Goal: Task Accomplishment & Management: Manage account settings

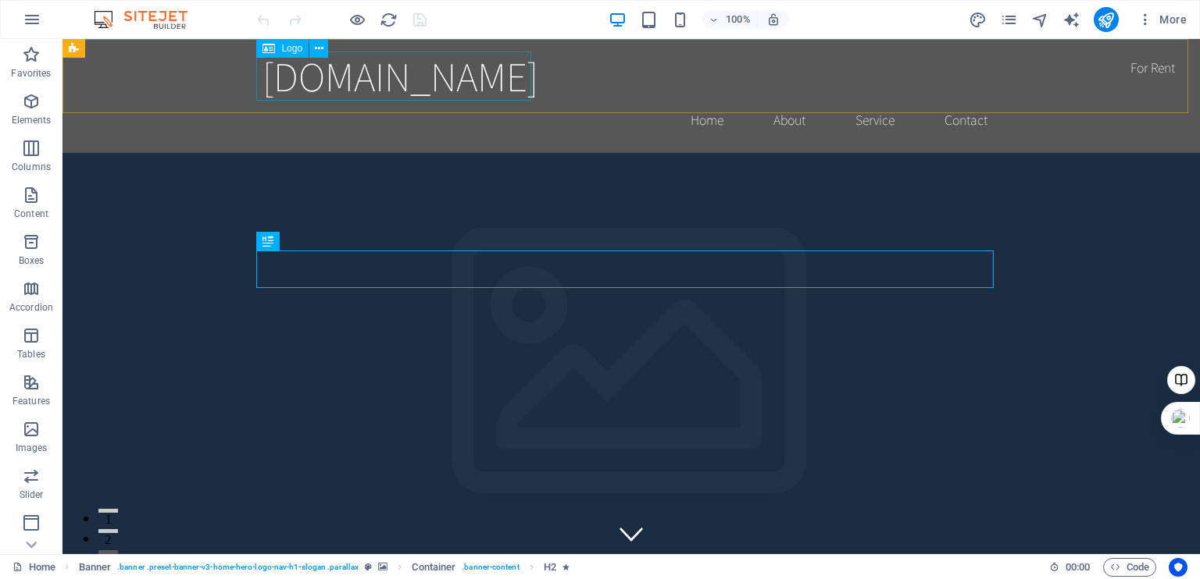
click at [291, 55] on div "Logo" at bounding box center [282, 48] width 52 height 19
click at [321, 43] on icon at bounding box center [319, 49] width 9 height 16
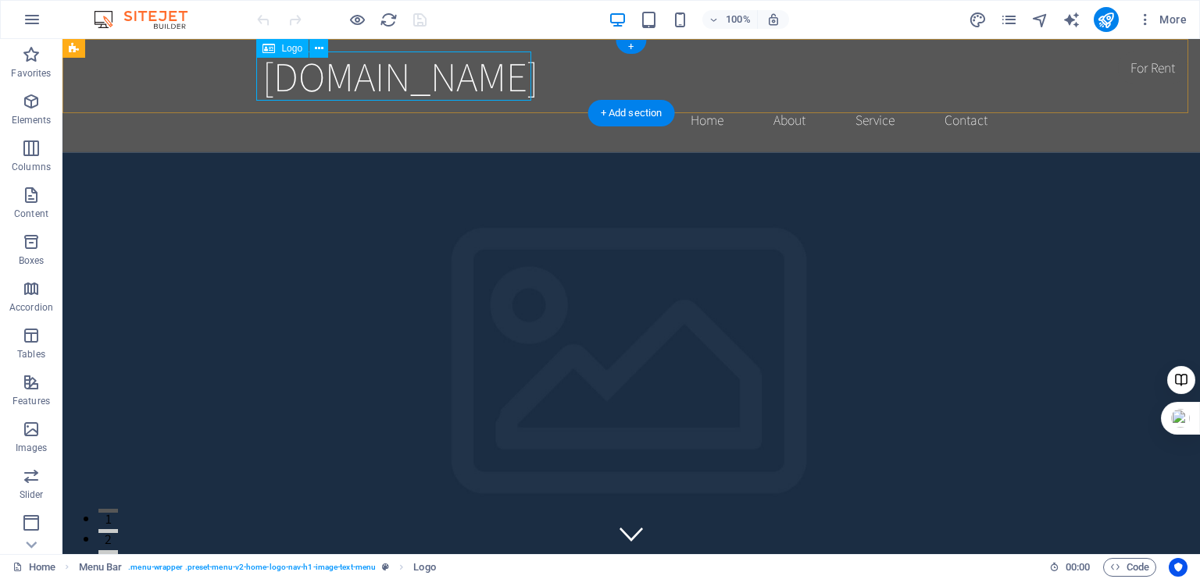
click at [323, 71] on div "[DOMAIN_NAME]" at bounding box center [630, 76] width 737 height 49
click at [323, 46] on icon at bounding box center [319, 49] width 9 height 16
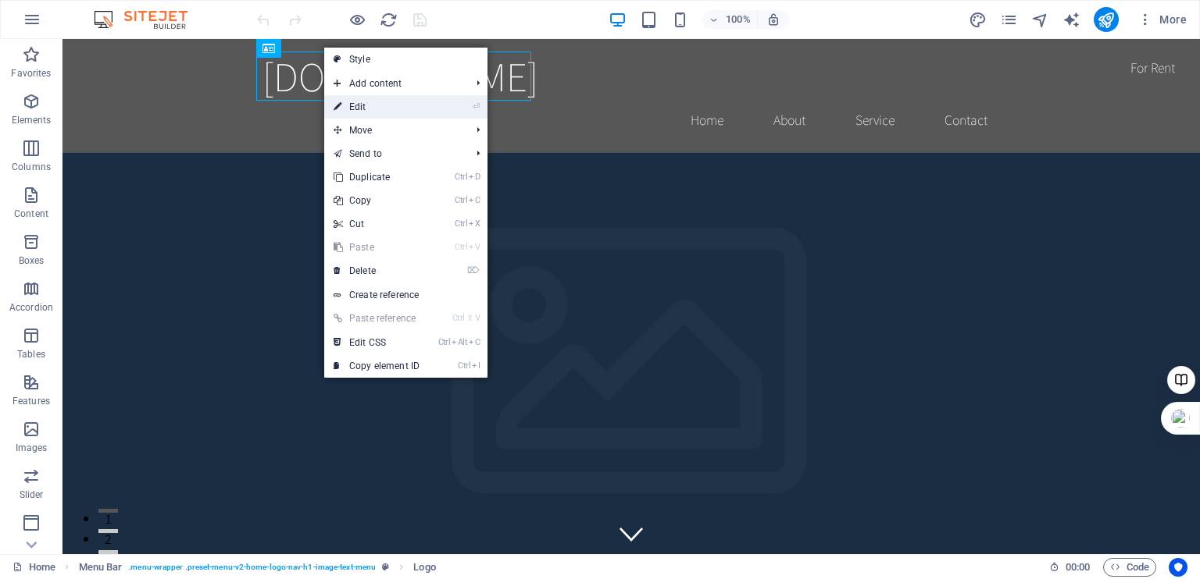
click at [359, 106] on link "⏎ Edit" at bounding box center [376, 106] width 105 height 23
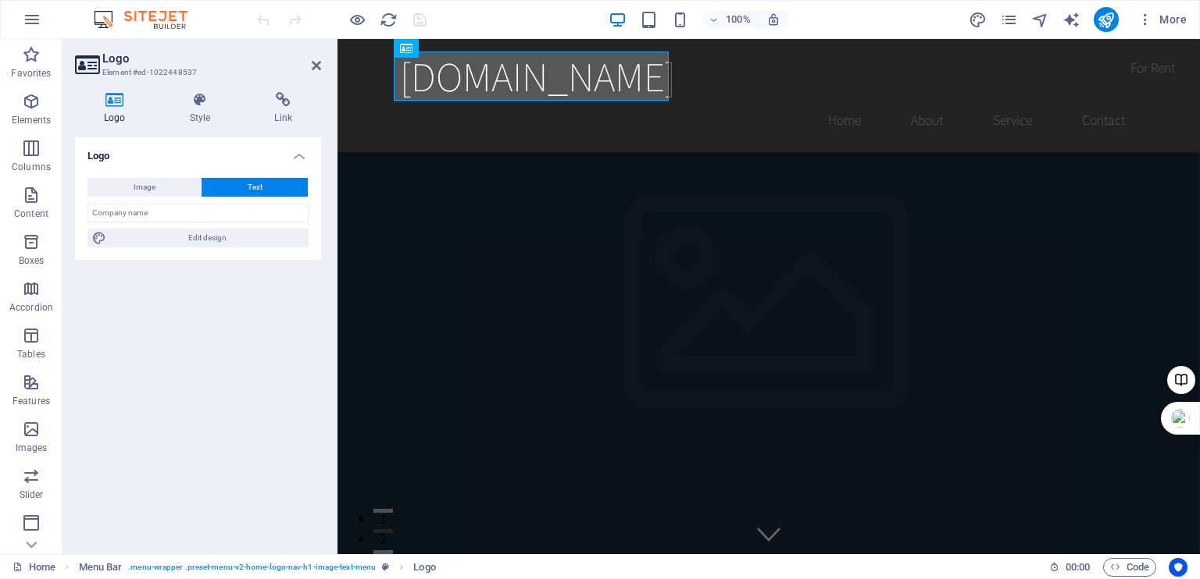
click at [134, 176] on div "Image Text Drag files here, click to choose files or select files from Files or…" at bounding box center [198, 213] width 246 height 94
click at [134, 181] on span "Image" at bounding box center [145, 187] width 22 height 19
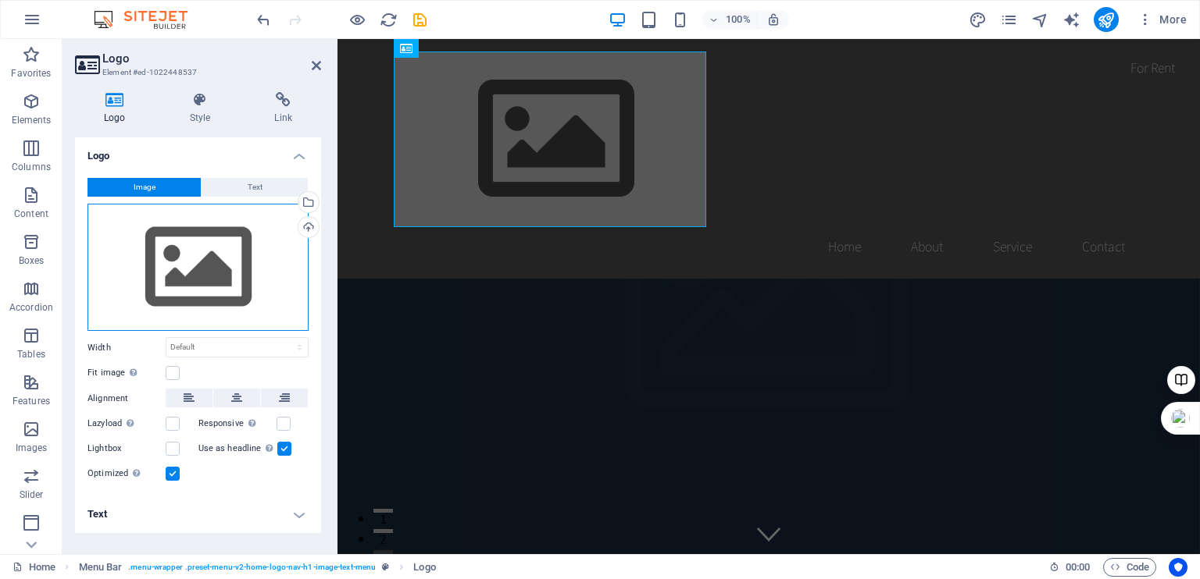
click at [190, 254] on div "Drag files here, click to choose files or select files from Files or our free s…" at bounding box center [197, 268] width 221 height 128
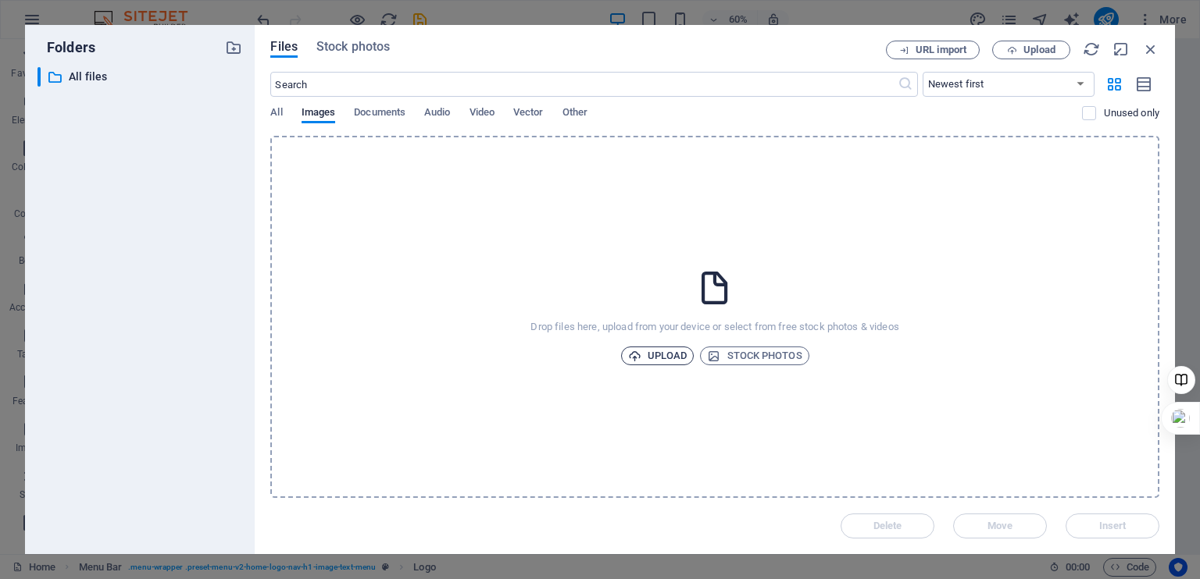
click at [662, 347] on span "Upload" at bounding box center [657, 356] width 59 height 19
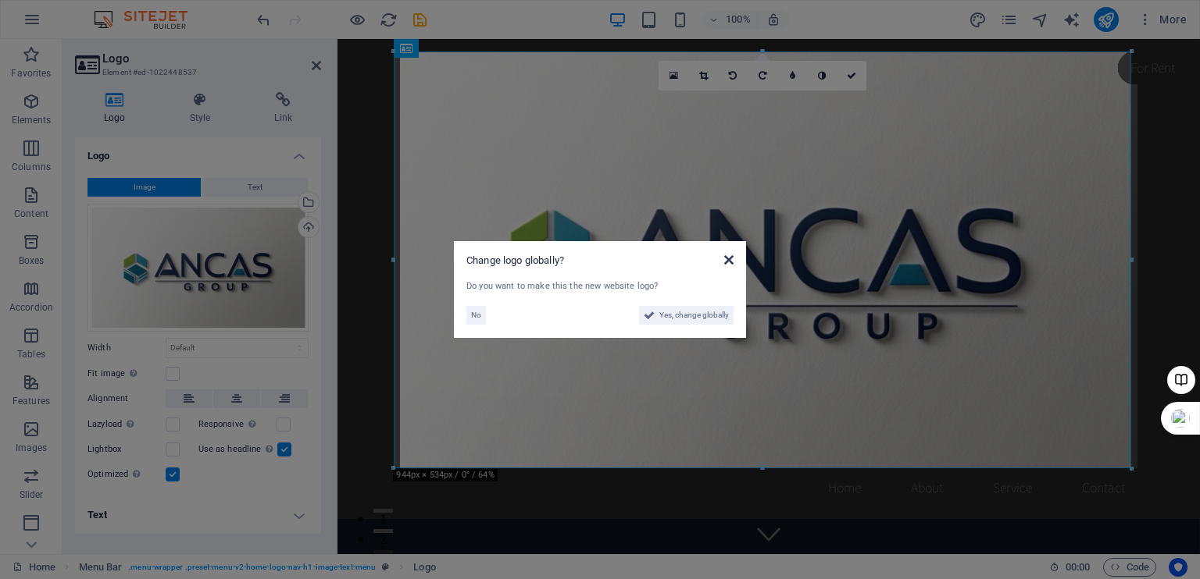
click at [733, 257] on icon at bounding box center [728, 260] width 9 height 12
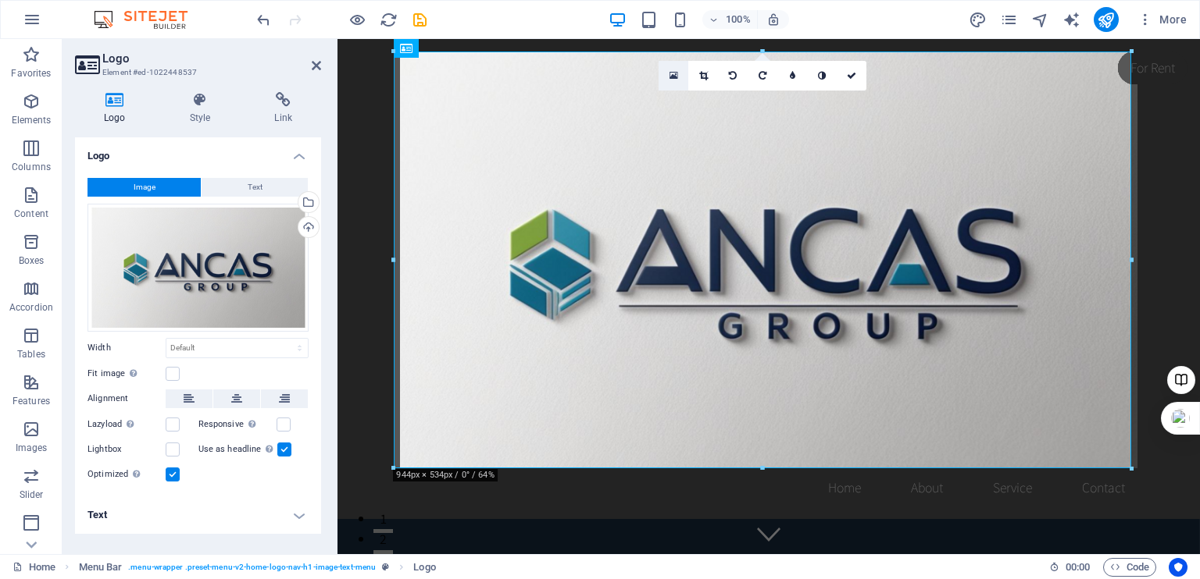
click at [673, 73] on icon at bounding box center [673, 75] width 9 height 11
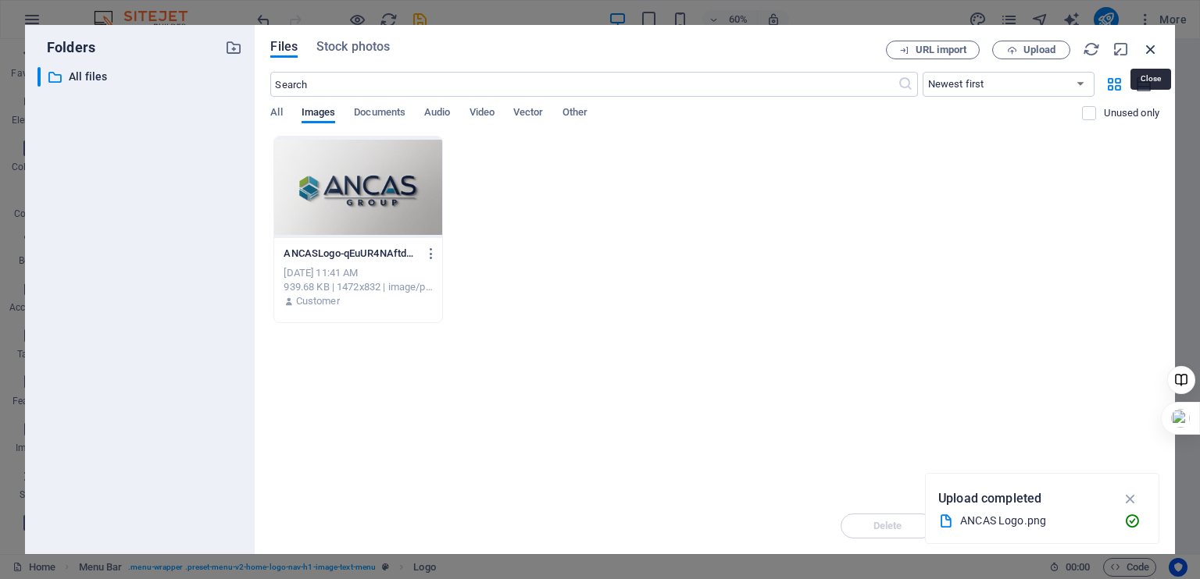
click at [1153, 46] on icon "button" at bounding box center [1150, 49] width 17 height 17
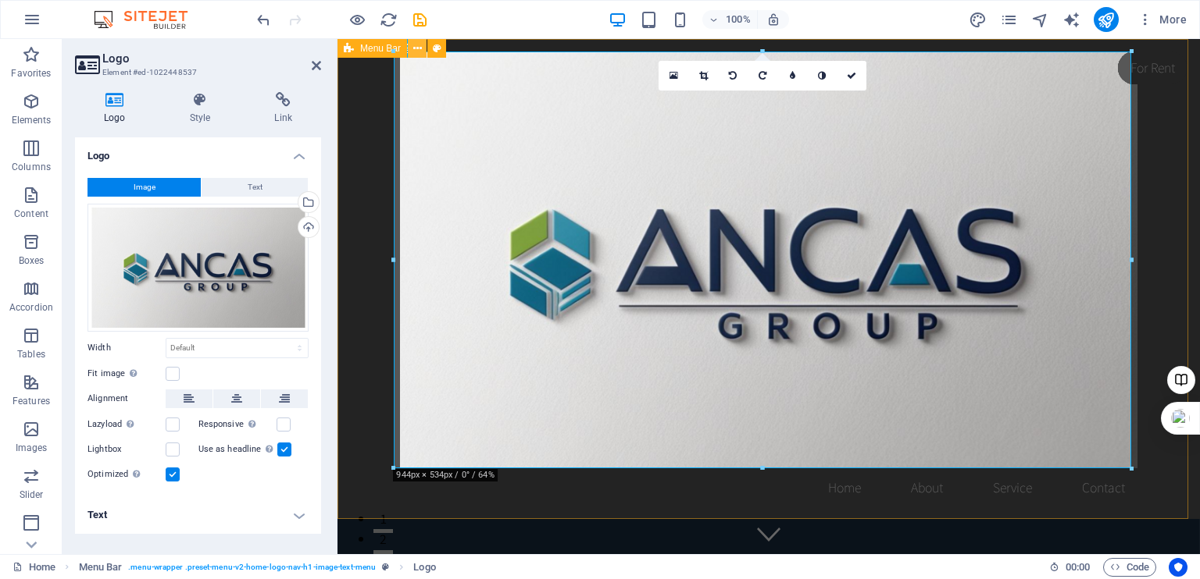
click at [415, 46] on icon at bounding box center [417, 49] width 9 height 16
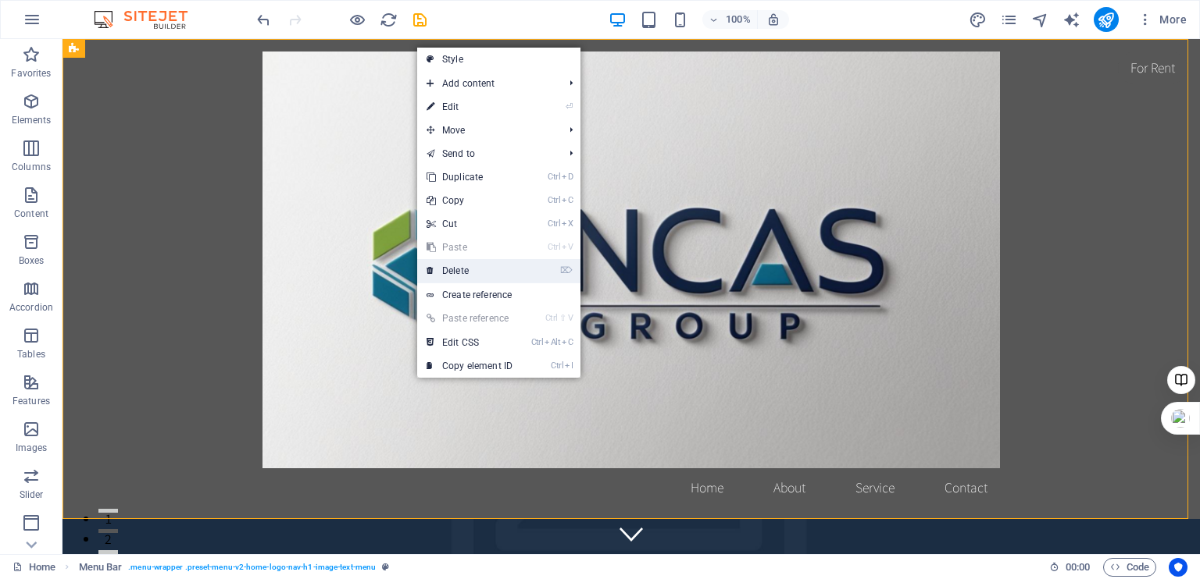
click at [456, 273] on link "⌦ Delete" at bounding box center [469, 270] width 105 height 23
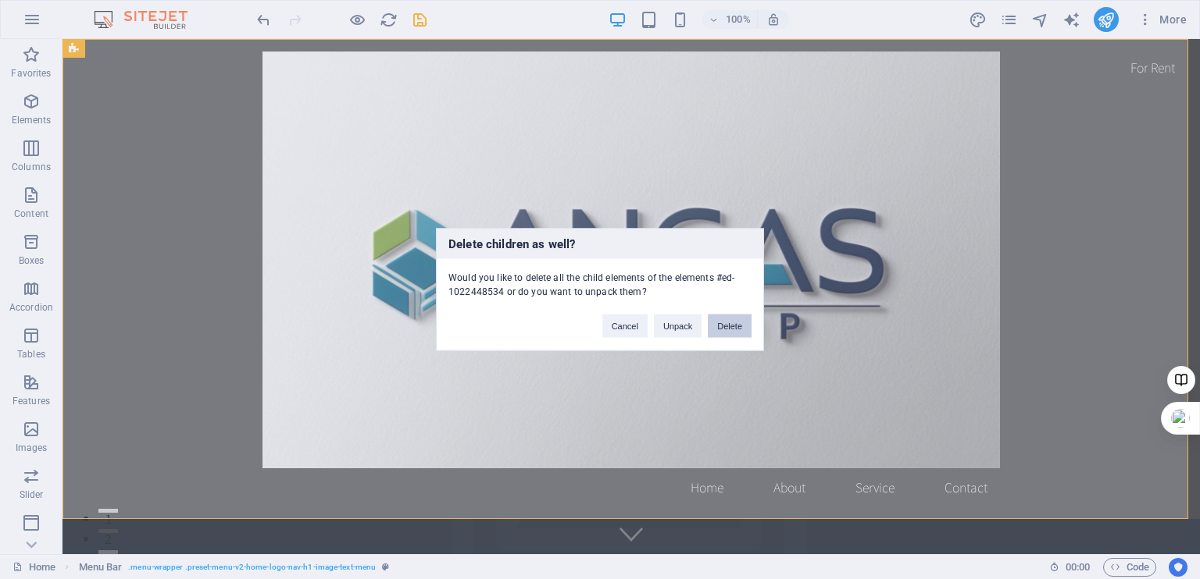
click at [731, 323] on button "Delete" at bounding box center [730, 326] width 44 height 23
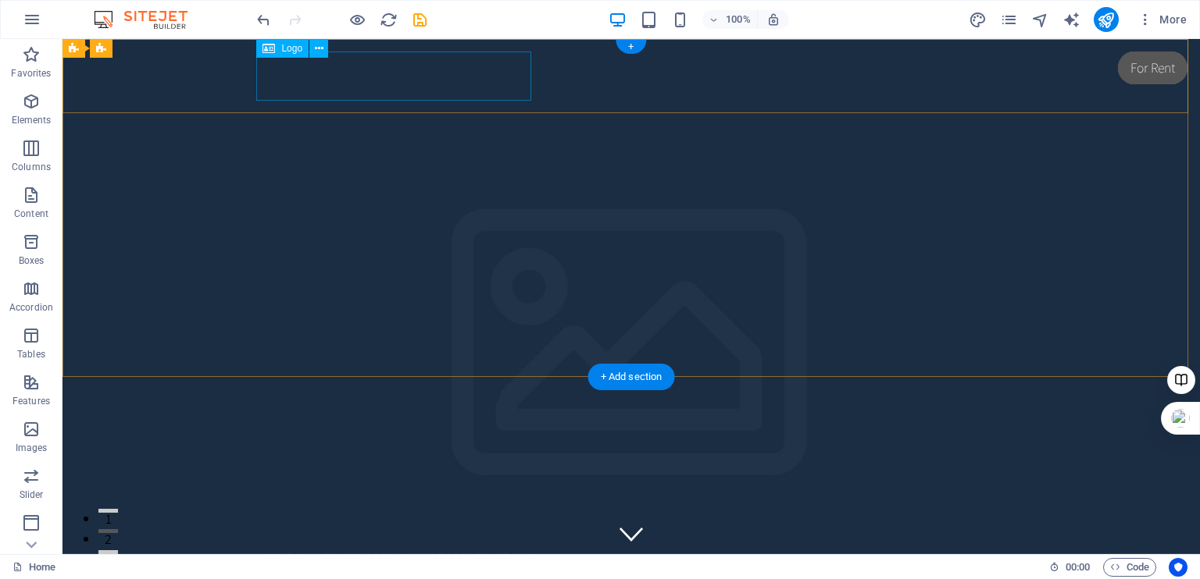
click at [356, 523] on div "[DOMAIN_NAME]" at bounding box center [630, 547] width 737 height 49
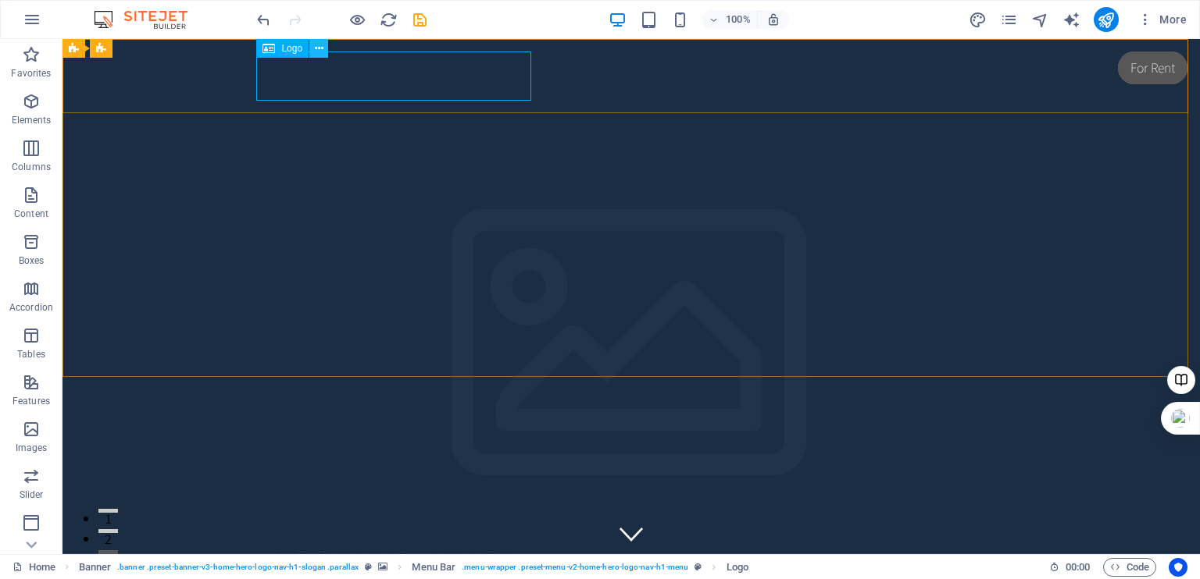
click at [320, 48] on icon at bounding box center [319, 49] width 9 height 16
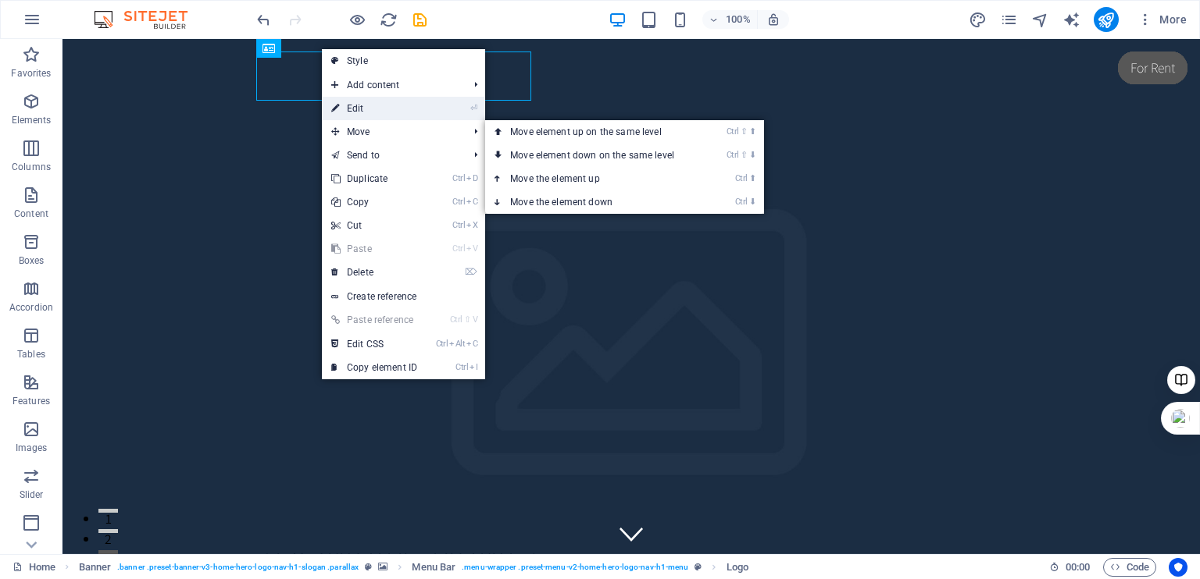
click at [362, 105] on link "⏎ Edit" at bounding box center [374, 108] width 105 height 23
select select "px"
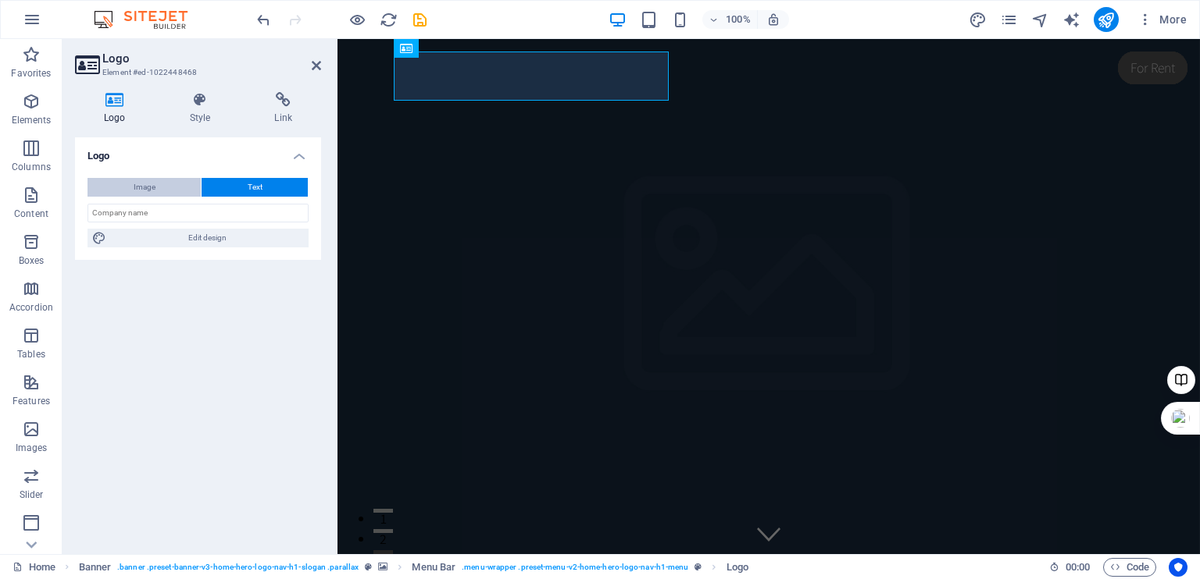
click at [140, 187] on span "Image" at bounding box center [145, 187] width 22 height 19
select select "DISABLED_OPTION_VALUE"
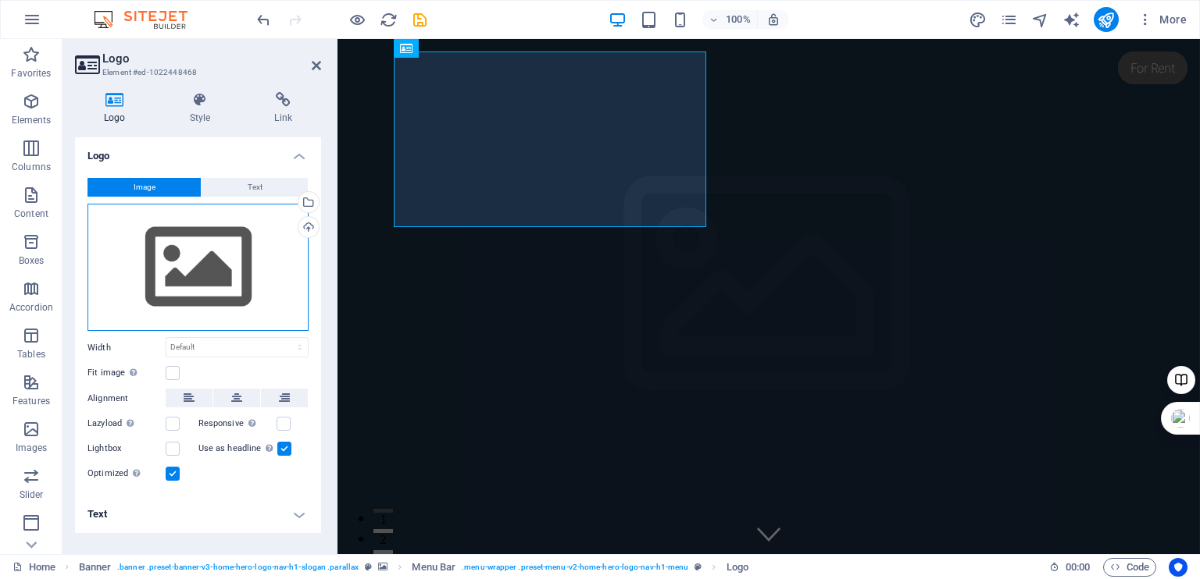
click at [187, 269] on div "Drag files here, click to choose files or select files from Files or our free s…" at bounding box center [197, 268] width 221 height 128
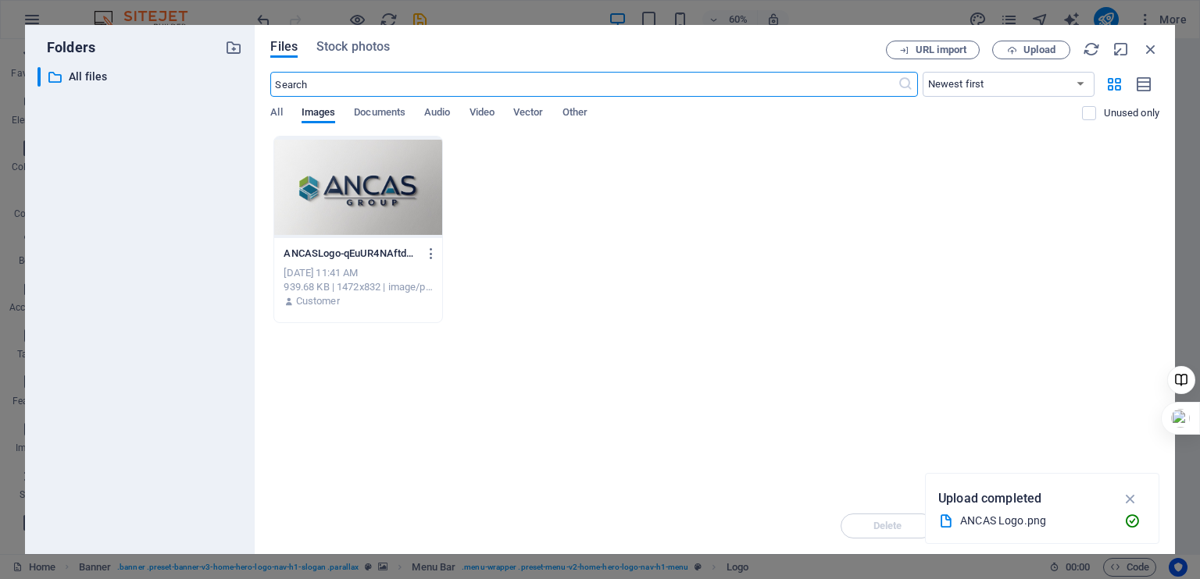
click at [419, 180] on div at bounding box center [357, 188] width 167 height 102
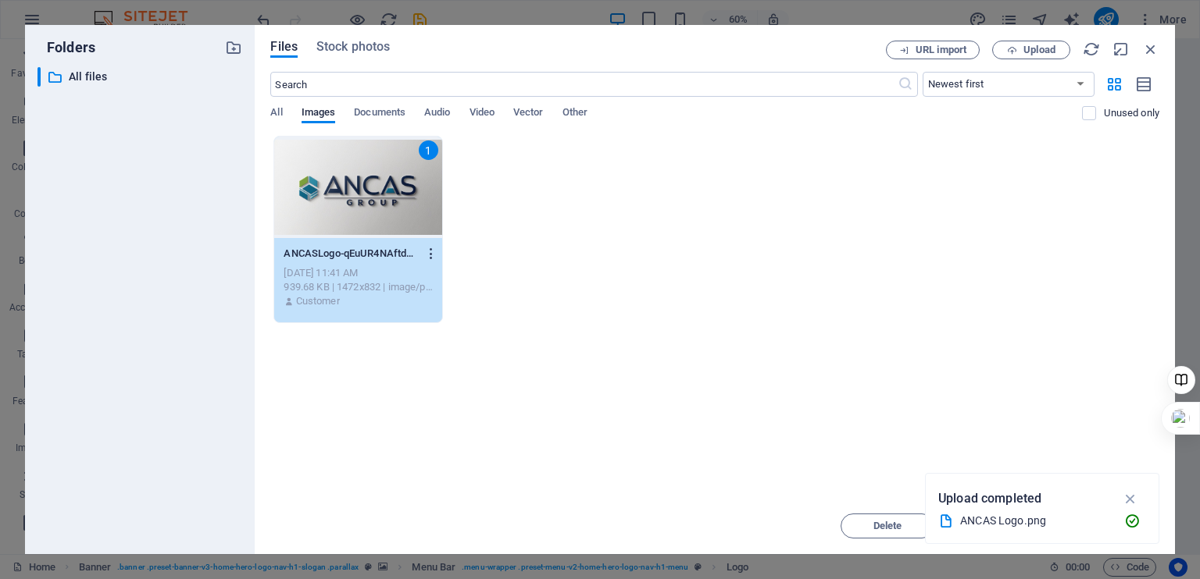
click at [433, 250] on icon "button" at bounding box center [431, 254] width 15 height 14
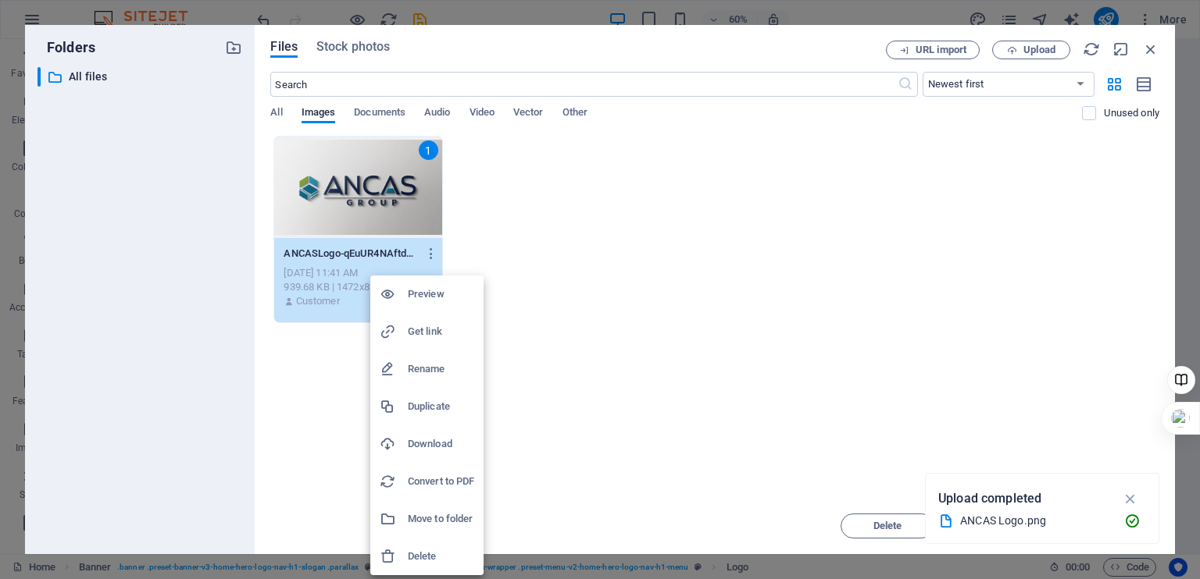
click at [430, 555] on h6 "Delete" at bounding box center [441, 556] width 66 height 19
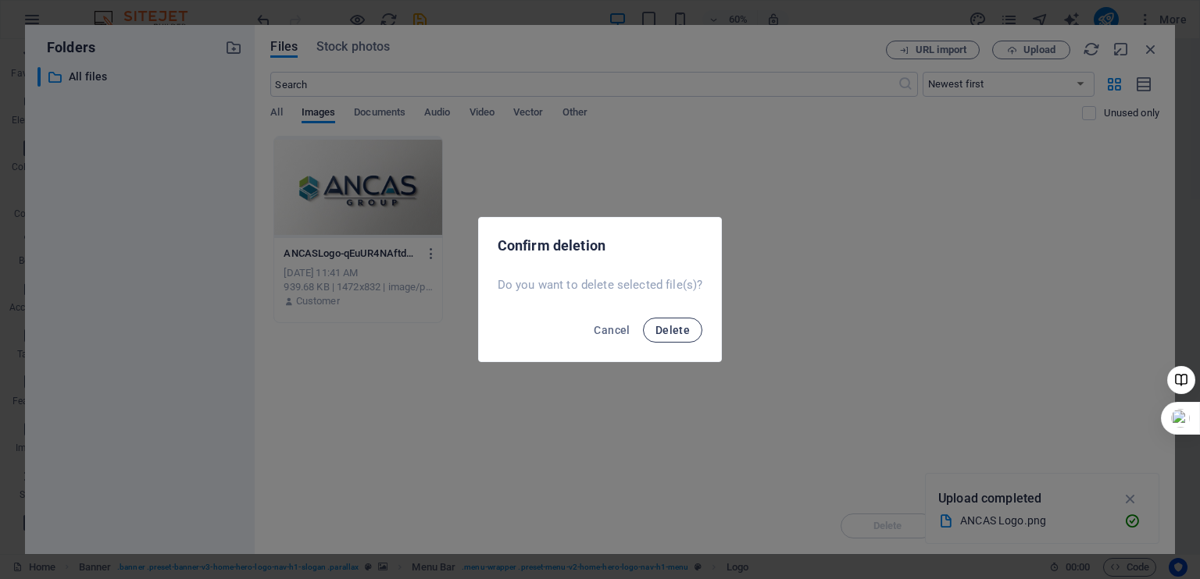
click at [672, 332] on span "Delete" at bounding box center [672, 330] width 34 height 12
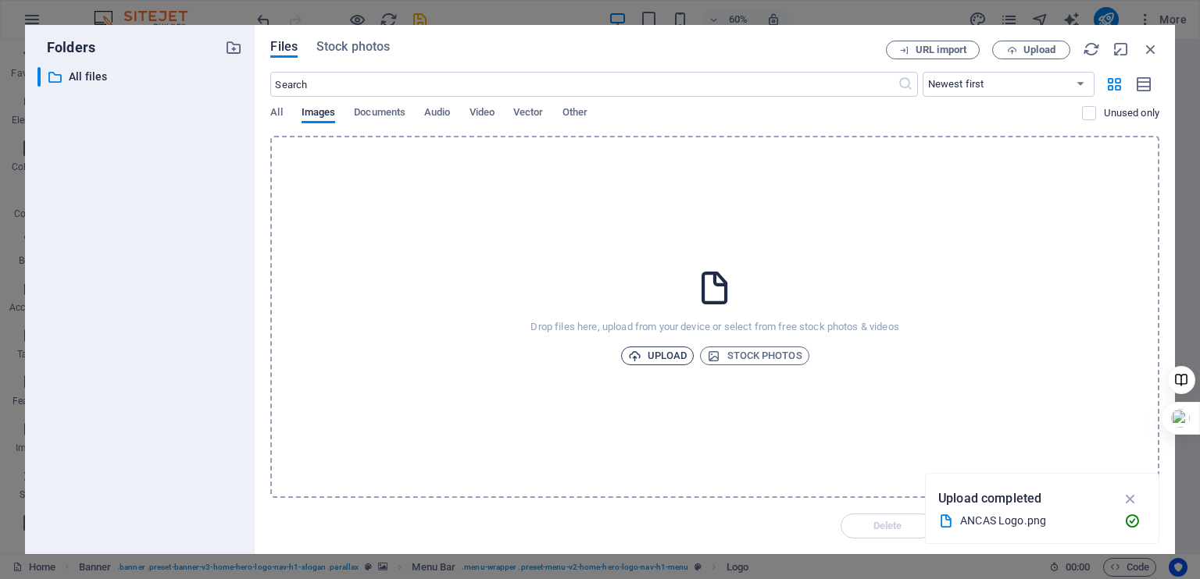
click at [676, 347] on span "Upload" at bounding box center [657, 356] width 59 height 19
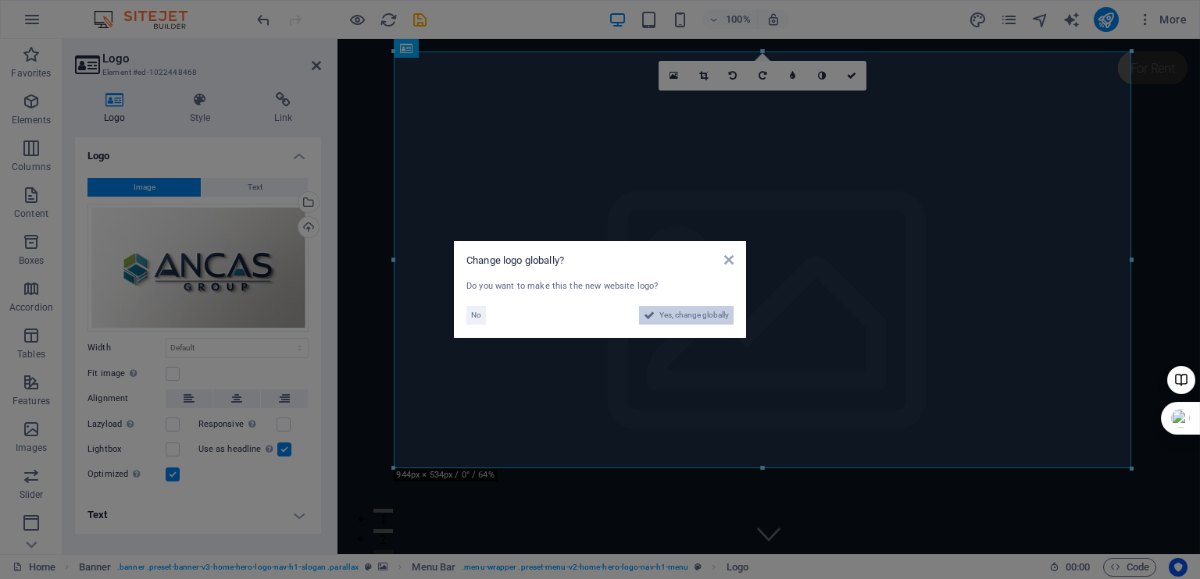
click at [705, 315] on span "Yes, change globally" at bounding box center [694, 315] width 70 height 19
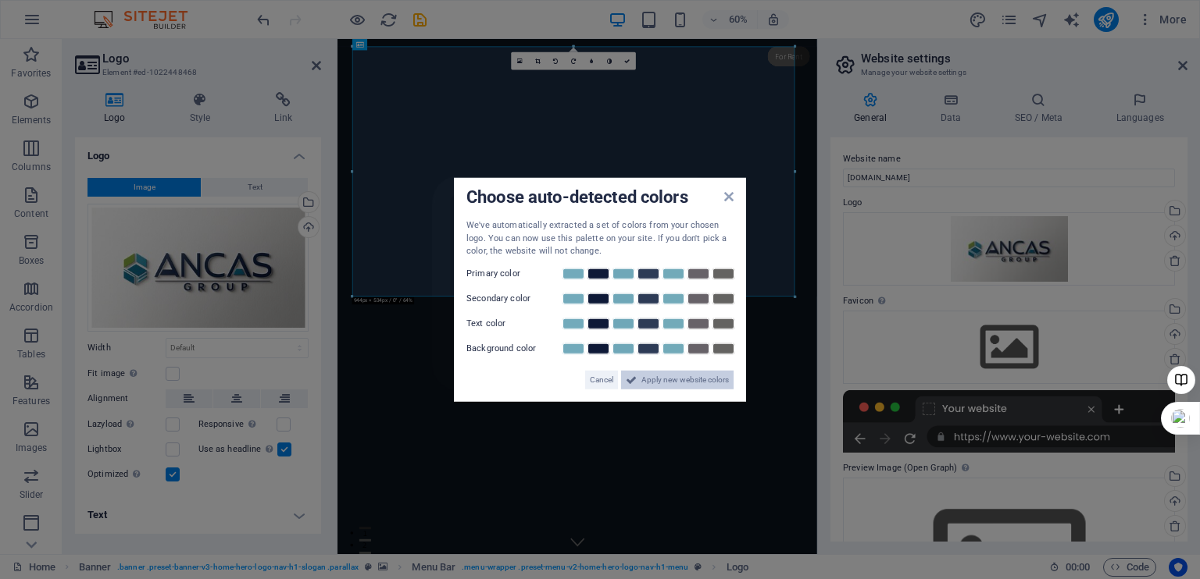
click at [684, 376] on span "Apply new website colors" at bounding box center [684, 379] width 87 height 19
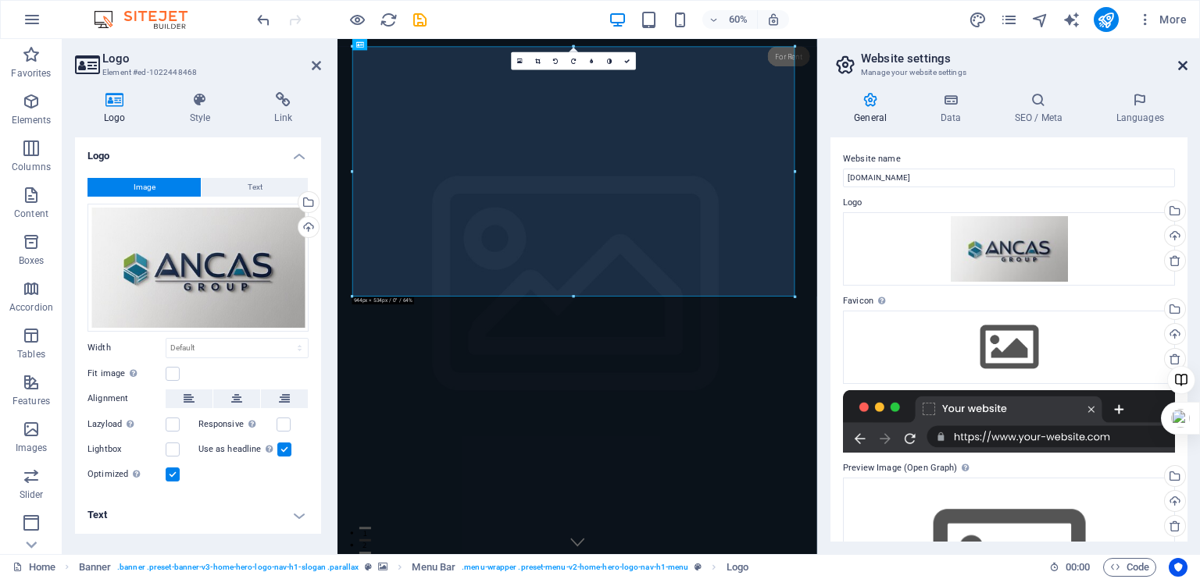
click at [1185, 61] on icon at bounding box center [1182, 65] width 9 height 12
